Goal: Browse casually

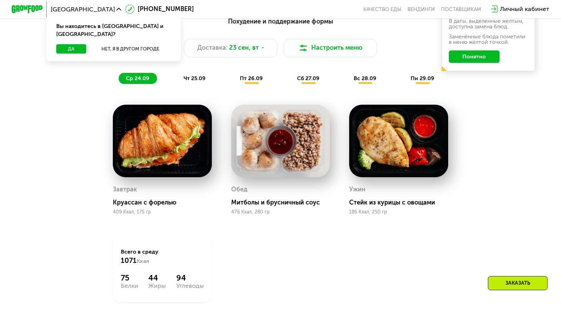
scroll to position [586, 0]
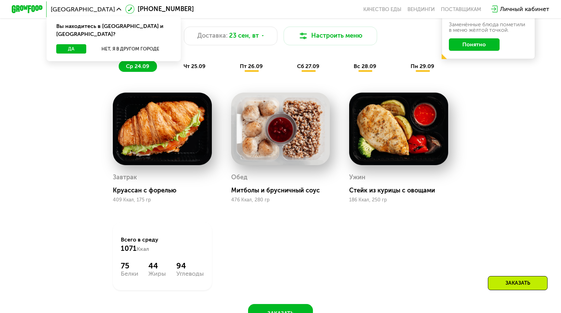
click at [285, 149] on img at bounding box center [280, 128] width 99 height 72
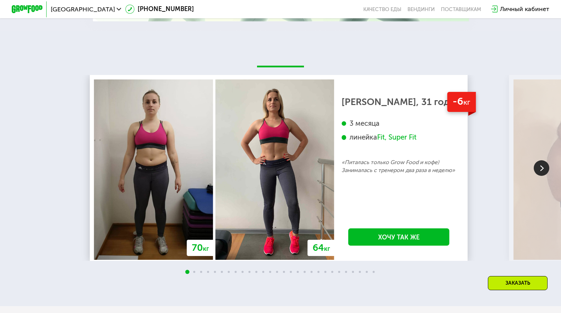
scroll to position [1449, 0]
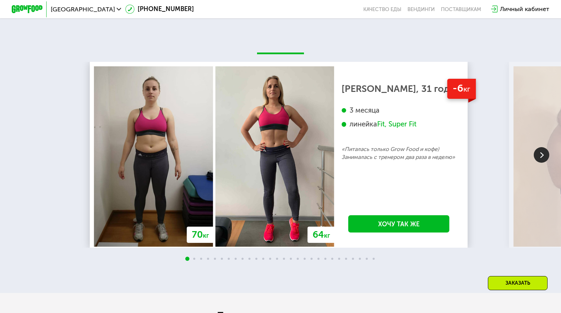
click at [540, 162] on img at bounding box center [542, 155] width 16 height 16
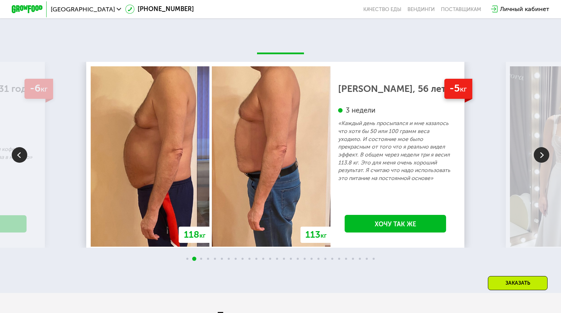
click at [540, 162] on img at bounding box center [542, 155] width 16 height 16
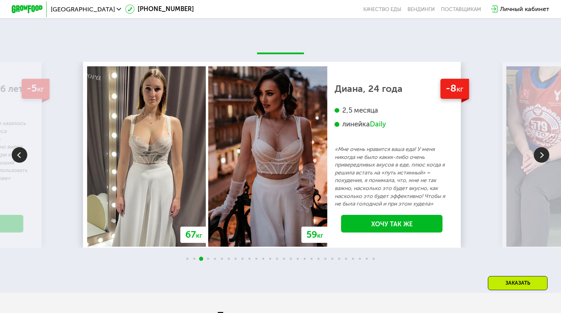
click at [540, 162] on img at bounding box center [542, 155] width 16 height 16
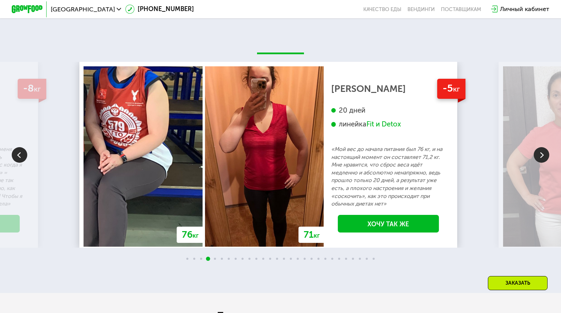
click at [540, 162] on img at bounding box center [542, 155] width 16 height 16
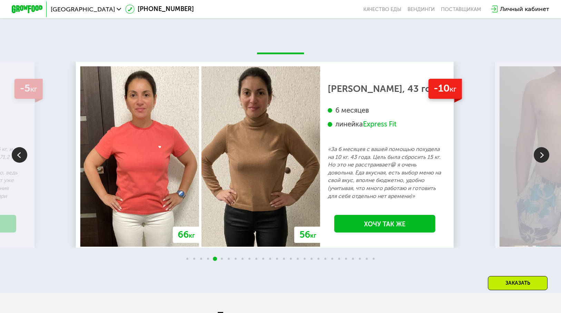
click at [540, 162] on img at bounding box center [542, 155] width 16 height 16
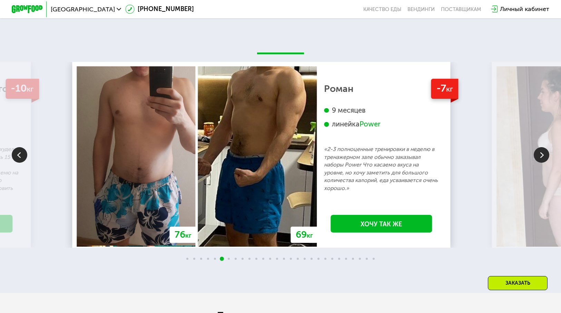
click at [540, 162] on img at bounding box center [542, 155] width 16 height 16
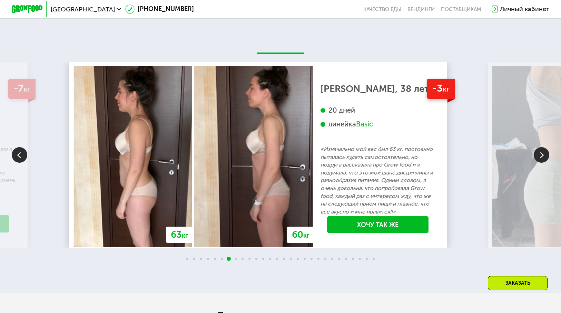
click at [536, 162] on img at bounding box center [542, 155] width 16 height 16
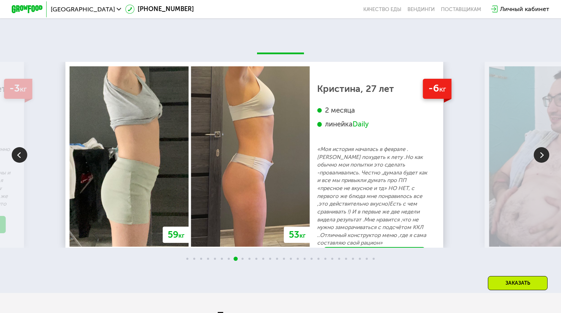
click at [536, 162] on img at bounding box center [542, 155] width 16 height 16
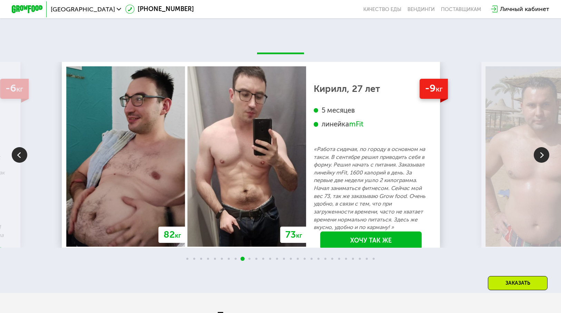
click at [544, 162] on img at bounding box center [542, 155] width 16 height 16
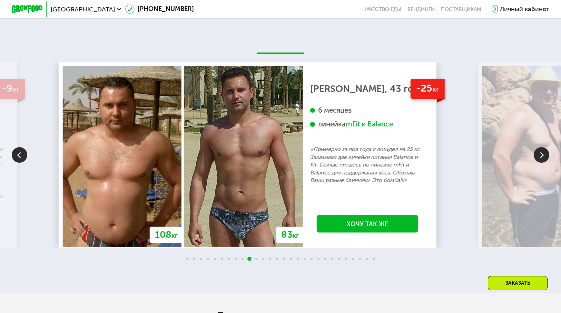
click at [544, 162] on img at bounding box center [542, 155] width 16 height 16
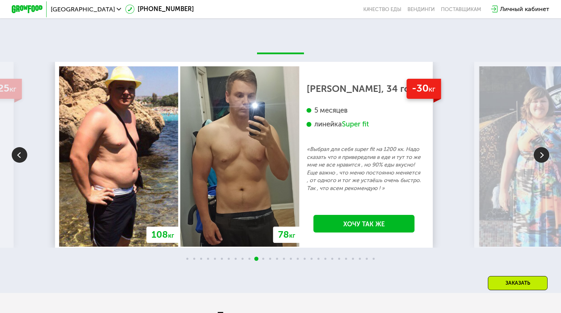
click at [544, 162] on img at bounding box center [542, 155] width 16 height 16
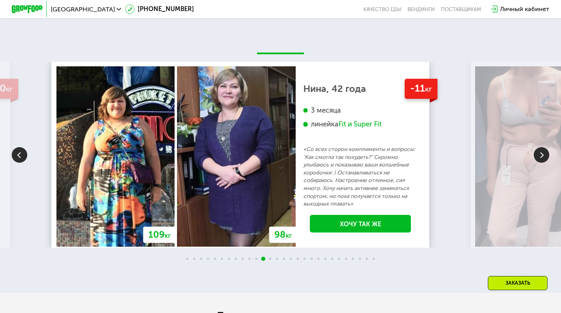
click at [544, 162] on img at bounding box center [542, 155] width 16 height 16
